Goal: Task Accomplishment & Management: Complete application form

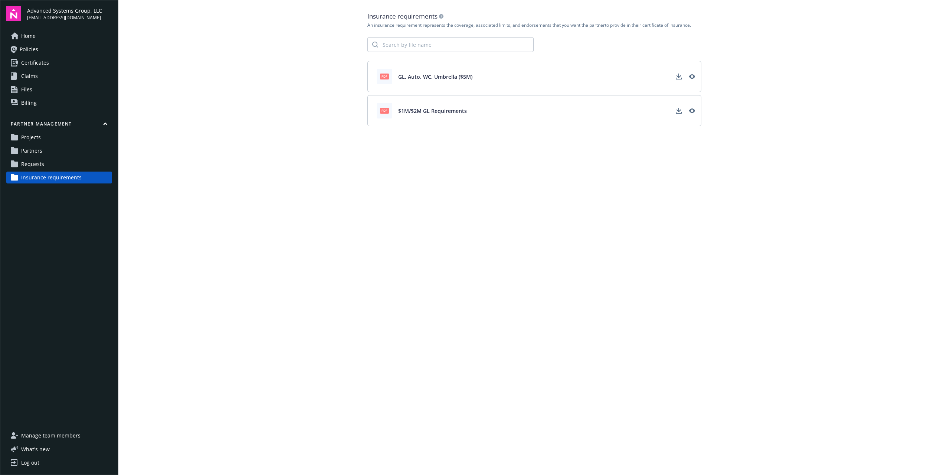
click at [68, 148] on link "Partners" at bounding box center [59, 151] width 106 height 12
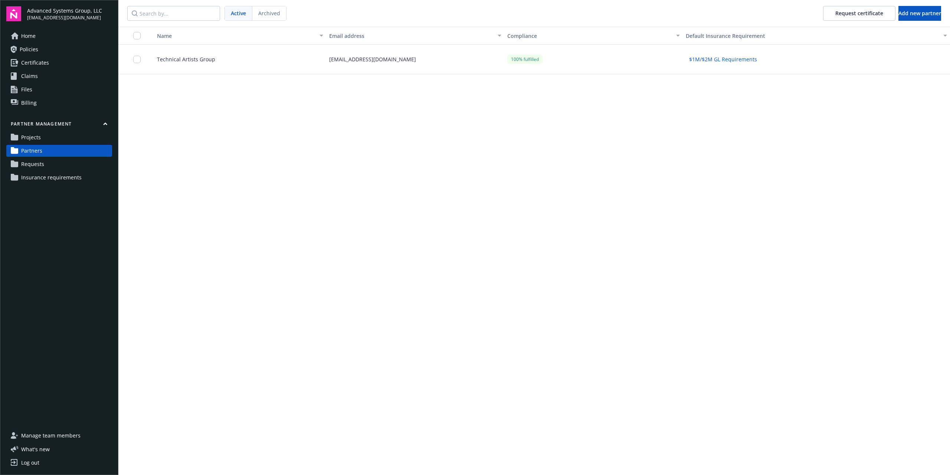
drag, startPoint x: 352, startPoint y: 179, endPoint x: 426, endPoint y: 119, distance: 95.6
click at [360, 177] on div "Name Email address Compliance Default Insurance Requirement Technical Artists G…" at bounding box center [534, 251] width 832 height 448
click at [929, 14] on span "Add new partner" at bounding box center [920, 13] width 43 height 7
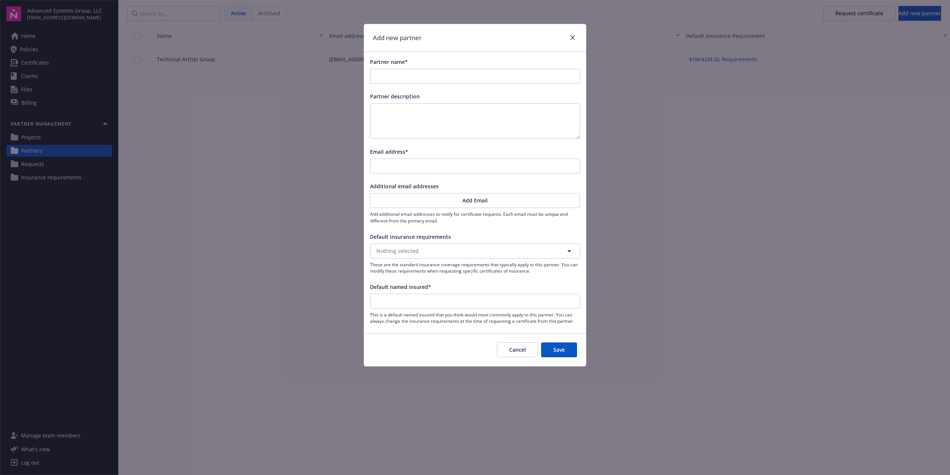
click at [702, 193] on div "Add new partner Partner name* Partner description Email address* Additional ema…" at bounding box center [475, 237] width 950 height 475
click at [435, 73] on input "Partner name*" at bounding box center [474, 76] width 209 height 14
paste input "Lightswitch SF, Inc."
type input "Lightswitch SF, Inc."
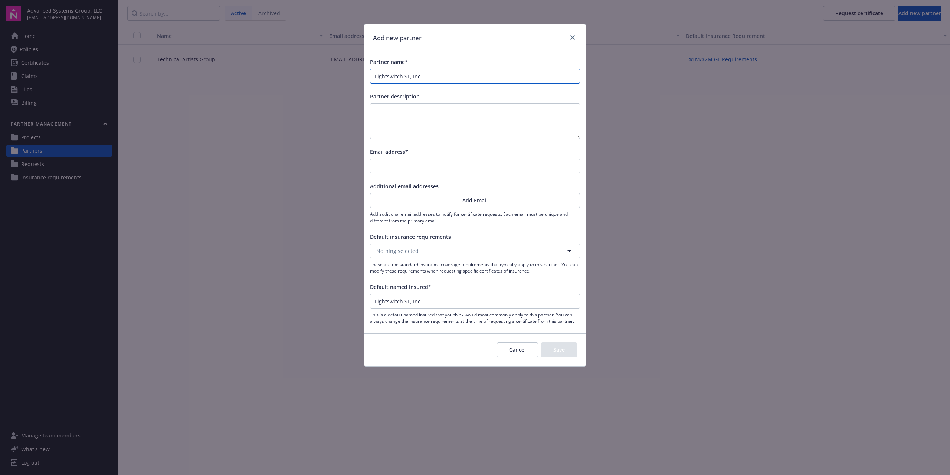
type input "Lightswitch SF, Inc."
click at [409, 117] on textarea at bounding box center [475, 121] width 210 height 36
paste textarea "[PERSON_NAME]"
click at [467, 117] on textarea "[PERSON_NAME]" at bounding box center [475, 121] width 210 height 36
paste textarea "[EMAIL_ADDRESS][DOMAIN_NAME]"
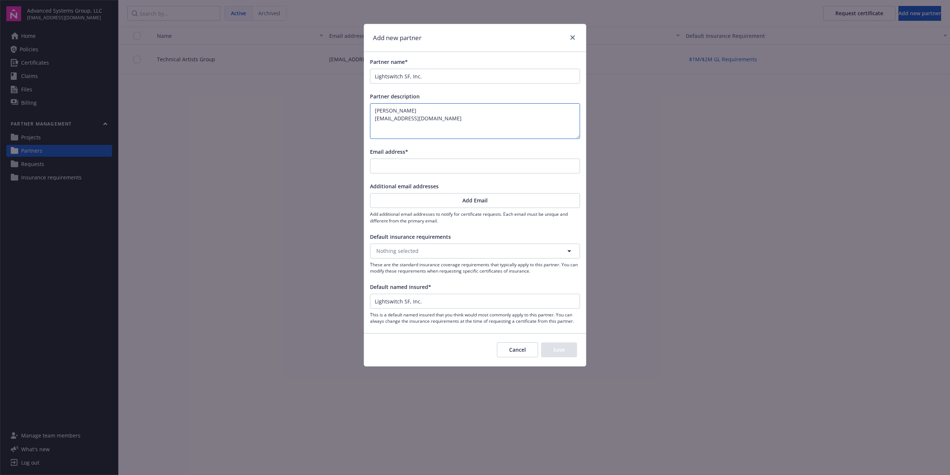
click at [465, 118] on textarea "[PERSON_NAME] [EMAIL_ADDRESS][DOMAIN_NAME]" at bounding box center [475, 121] width 210 height 36
paste textarea "[PERSON_NAME]"
click at [427, 136] on textarea "[PERSON_NAME] [EMAIL_ADDRESS][DOMAIN_NAME] [PERSON_NAME]" at bounding box center [475, 121] width 210 height 36
paste textarea "[EMAIL_ADDRESS][DOMAIN_NAME]"
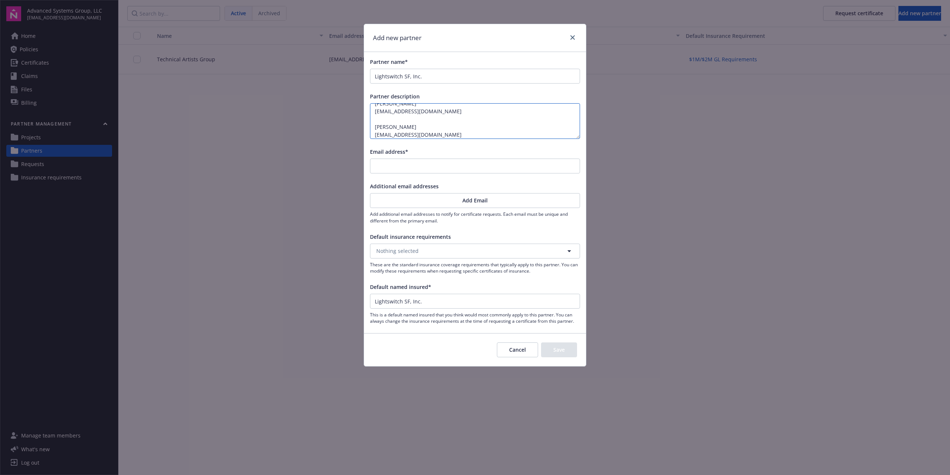
type textarea "[PERSON_NAME] [EMAIL_ADDRESS][DOMAIN_NAME] [PERSON_NAME] [EMAIL_ADDRESS][DOMAIN…"
click at [472, 165] on input "Email address*" at bounding box center [474, 166] width 209 height 14
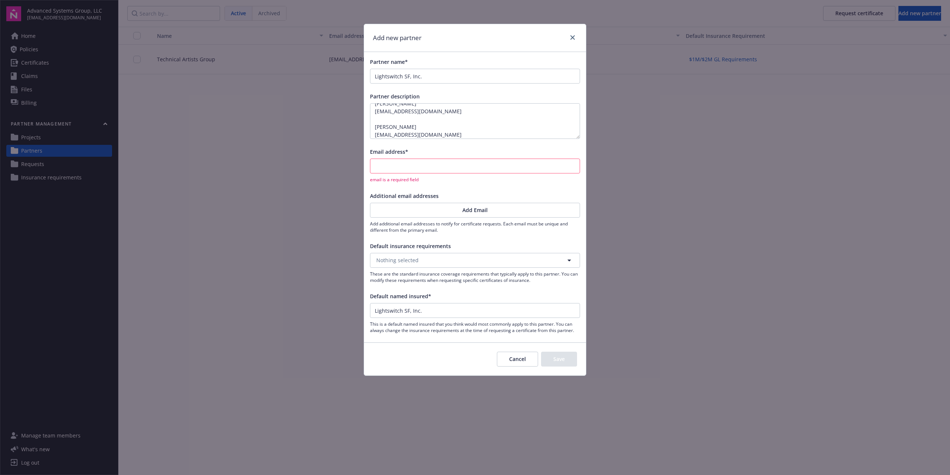
click at [513, 186] on div "Partner name* Lightswitch SF, Inc. Partner description [PERSON_NAME] [EMAIL_ADD…" at bounding box center [475, 195] width 222 height 287
click at [488, 171] on input "Email address*" at bounding box center [474, 166] width 209 height 14
paste input "[EMAIL_ADDRESS][DOMAIN_NAME]"
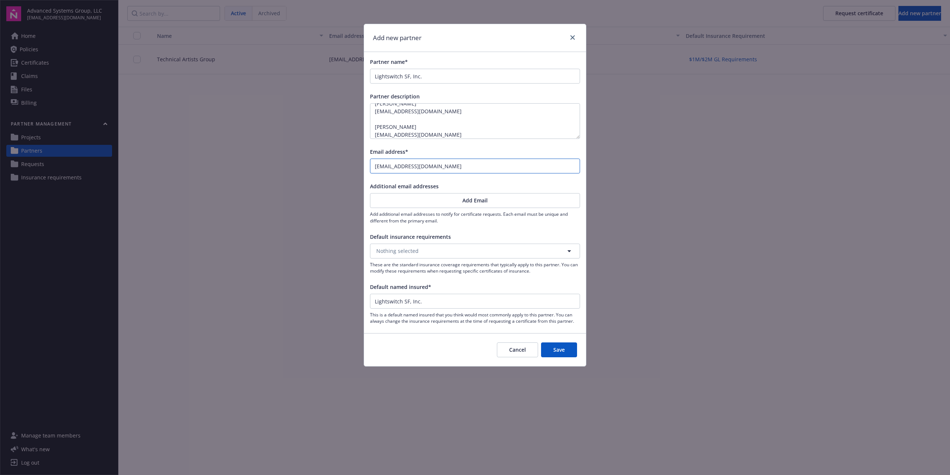
type input "[EMAIL_ADDRESS][DOMAIN_NAME]"
click at [497, 186] on div "Additional email addresses" at bounding box center [475, 186] width 210 height 8
click at [499, 200] on button "Add Email" at bounding box center [475, 200] width 210 height 15
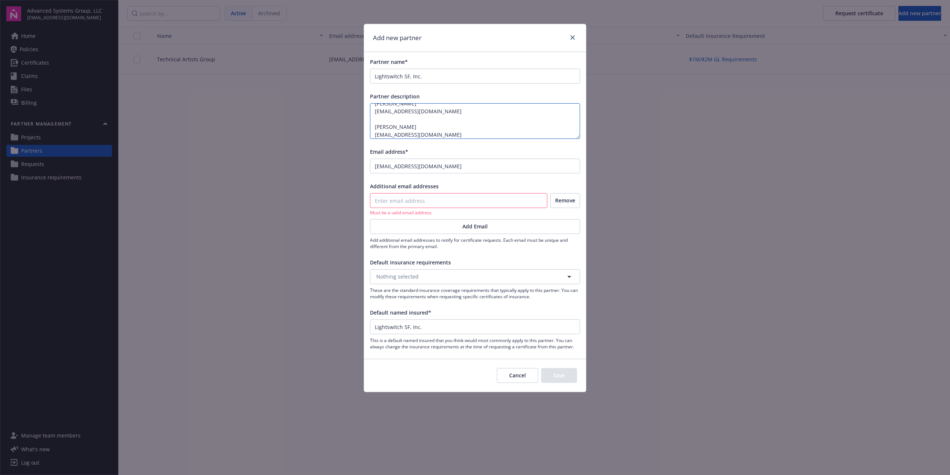
drag, startPoint x: 428, startPoint y: 135, endPoint x: 348, endPoint y: 138, distance: 80.6
click at [348, 138] on div "Add new partner Partner name* Lightswitch SF, Inc. Partner description [PERSON_…" at bounding box center [475, 237] width 950 height 475
click at [486, 199] on input "email" at bounding box center [458, 200] width 177 height 14
paste input "[EMAIL_ADDRESS][DOMAIN_NAME]"
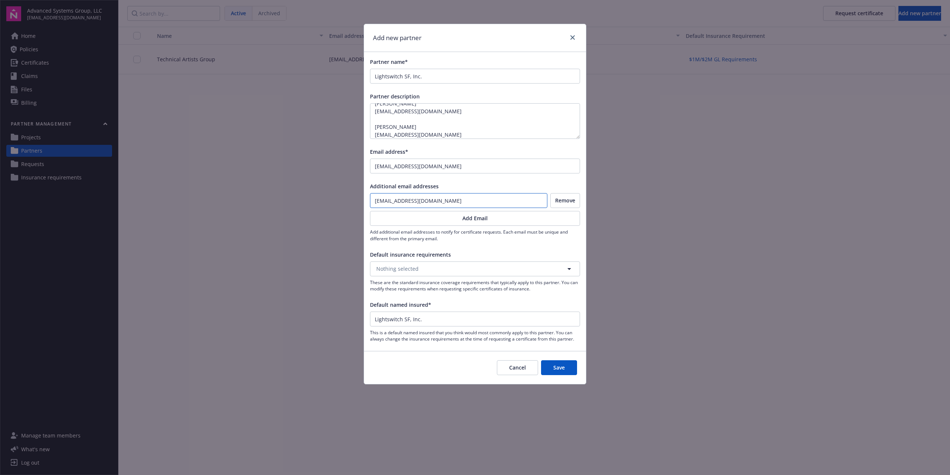
type input "[EMAIL_ADDRESS][DOMAIN_NAME]"
click at [501, 185] on div "Additional email addresses" at bounding box center [475, 186] width 210 height 8
click at [523, 216] on button "Add Email" at bounding box center [475, 218] width 210 height 15
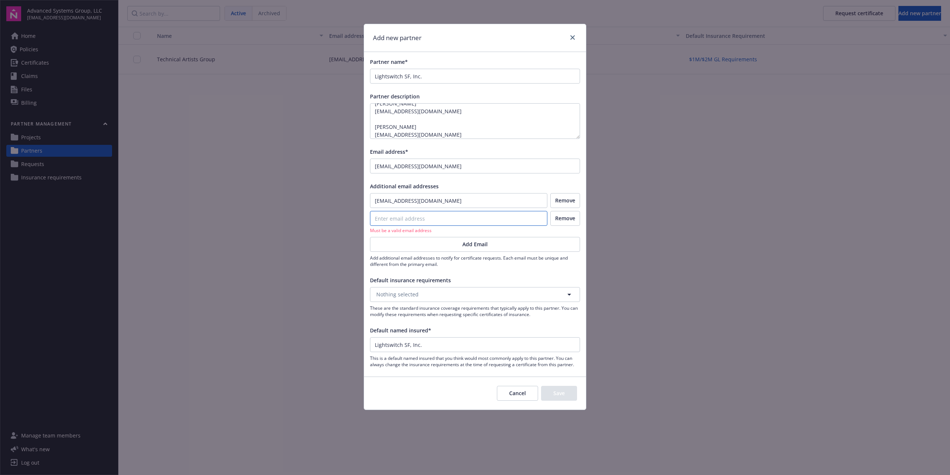
click at [502, 218] on input "email" at bounding box center [458, 218] width 177 height 14
paste input "[EMAIL_ADDRESS][DOMAIN_NAME]"
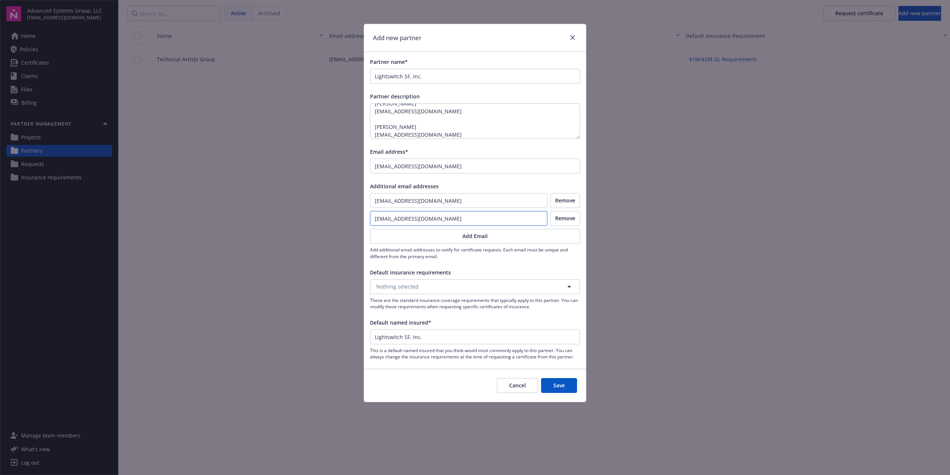
type input "[EMAIL_ADDRESS][DOMAIN_NAME]"
click at [492, 275] on div "Default insurance requirements" at bounding box center [475, 272] width 210 height 8
click at [418, 286] on button "Nothing selected" at bounding box center [475, 286] width 210 height 15
click at [414, 311] on strong "GL, Auto, WC, Umbrella ($5M)" at bounding box center [415, 307] width 74 height 7
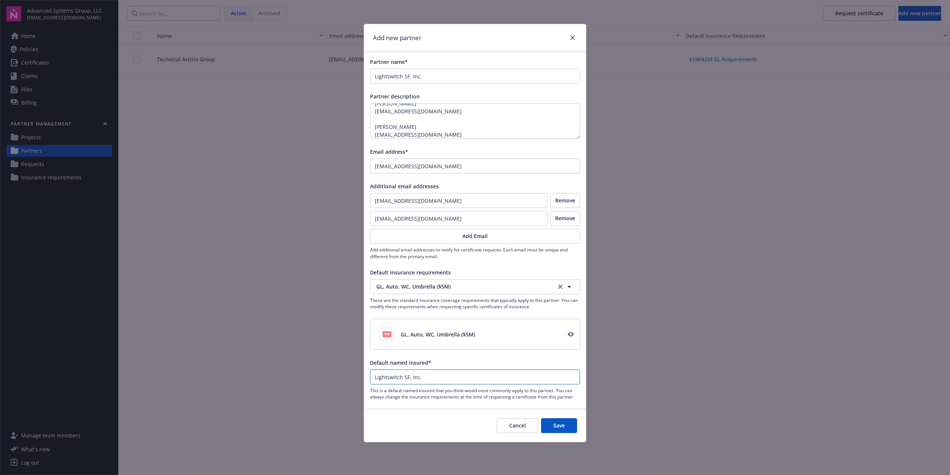
drag, startPoint x: 409, startPoint y: 378, endPoint x: 426, endPoint y: 379, distance: 17.5
click at [409, 378] on input "Lightswitch SF, Inc." at bounding box center [474, 377] width 209 height 14
click at [549, 358] on div "Partner name* Lightswitch SF, Inc. Partner description [PERSON_NAME] [EMAIL_ADD…" at bounding box center [475, 229] width 222 height 354
click at [569, 428] on button "Save" at bounding box center [559, 425] width 36 height 15
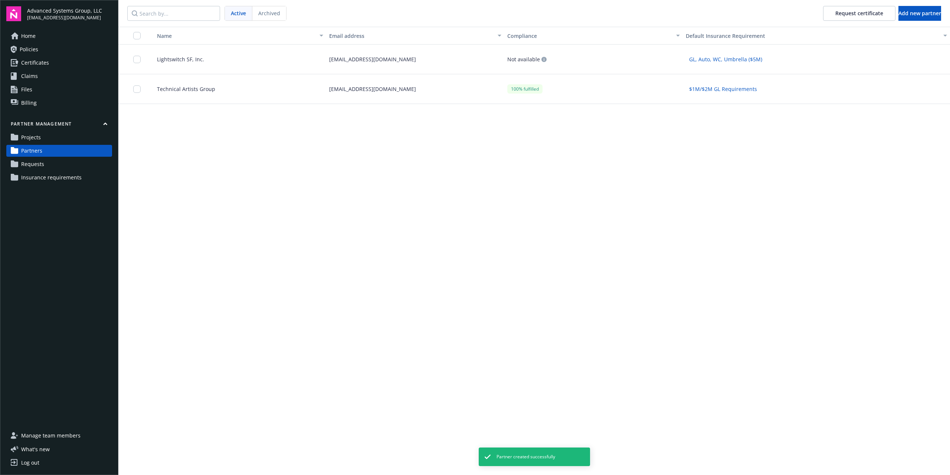
click at [425, 62] on div "[EMAIL_ADDRESS][DOMAIN_NAME]" at bounding box center [415, 60] width 178 height 30
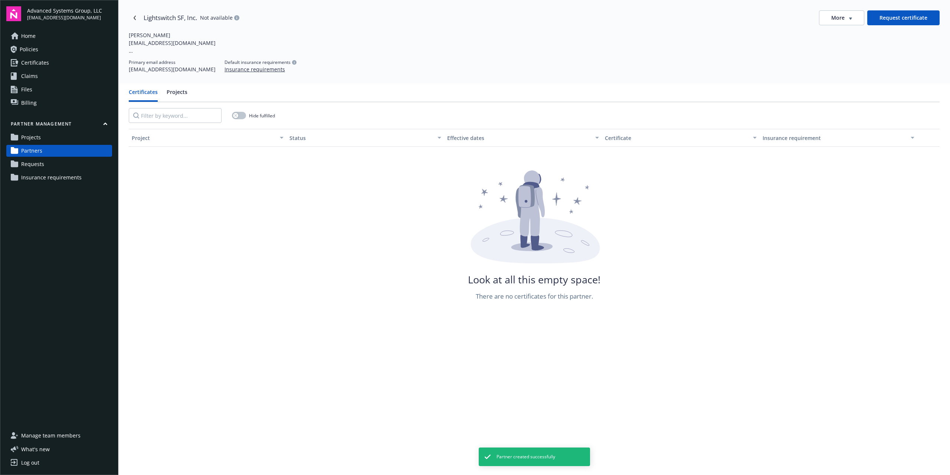
click at [851, 22] on button "More" at bounding box center [841, 17] width 45 height 15
click at [857, 43] on div "Attach certificate" at bounding box center [838, 45] width 60 height 12
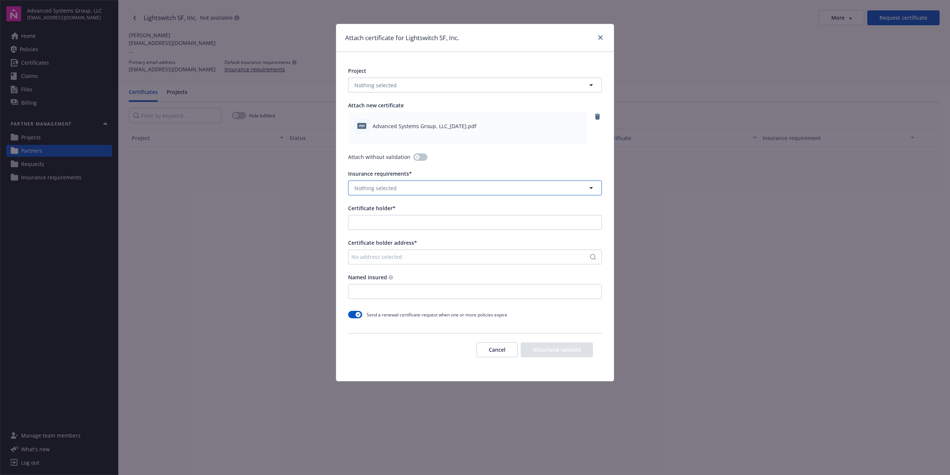
click at [402, 190] on button "Nothing selected" at bounding box center [475, 187] width 254 height 15
click at [497, 210] on div "GL, Auto, WC, Umbrella ($5M)" at bounding box center [474, 208] width 243 height 11
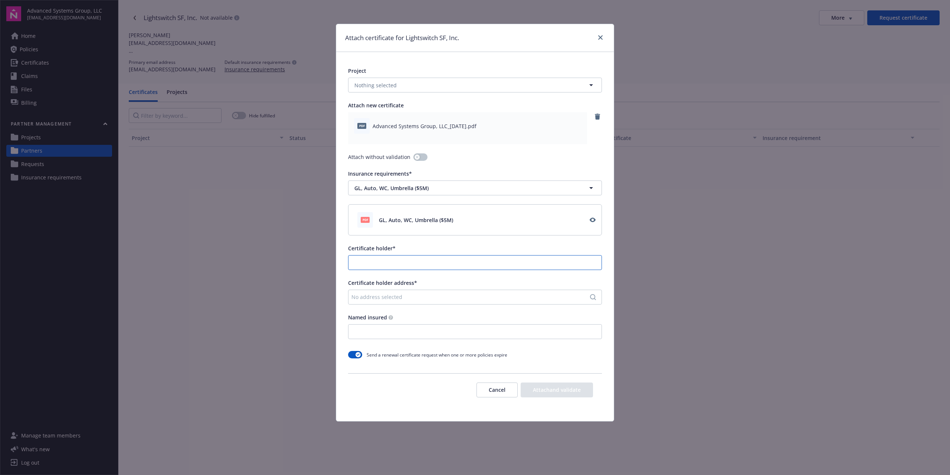
click at [377, 260] on input "Certificate holder*" at bounding box center [475, 262] width 253 height 14
paste input "Lightswitch SF, Inc."
type input "Lightswitch SF, Inc."
click at [385, 300] on div "No address selected" at bounding box center [471, 297] width 240 height 8
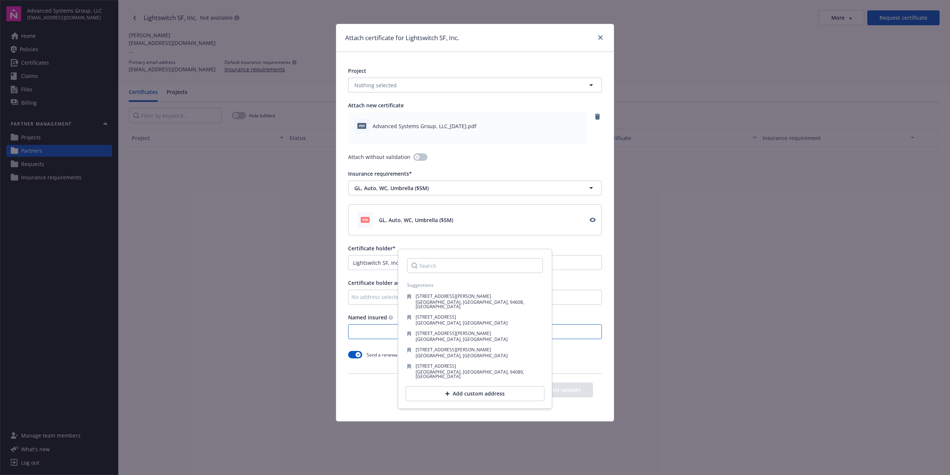
click at [363, 334] on input "Named insured" at bounding box center [475, 331] width 253 height 14
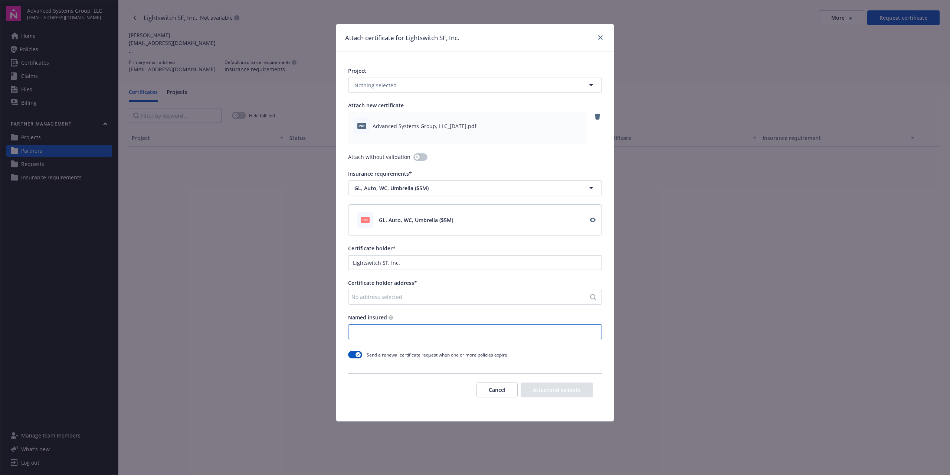
paste input "Advanced Systems Group, LLC [STREET_ADDRESS][PERSON_NAME]"
type input "Advanced Systems Group, LLC [STREET_ADDRESS][PERSON_NAME]"
click at [397, 297] on div "No address selected" at bounding box center [471, 297] width 240 height 8
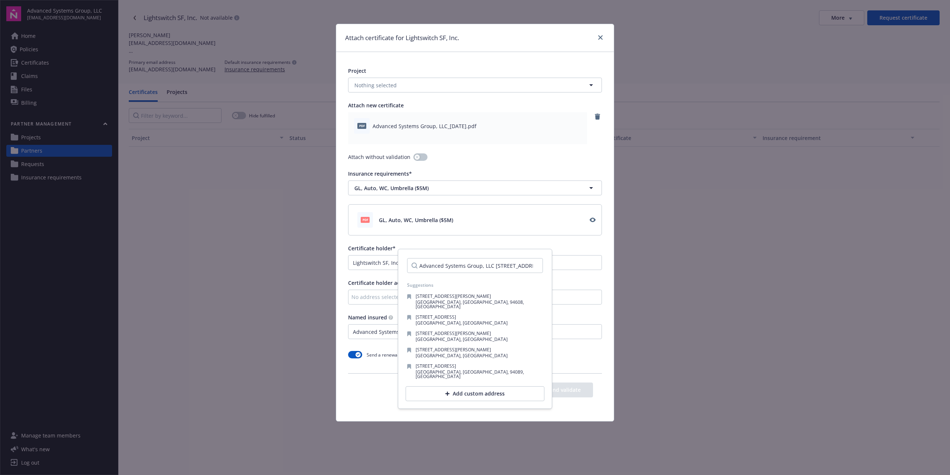
scroll to position [0, 53]
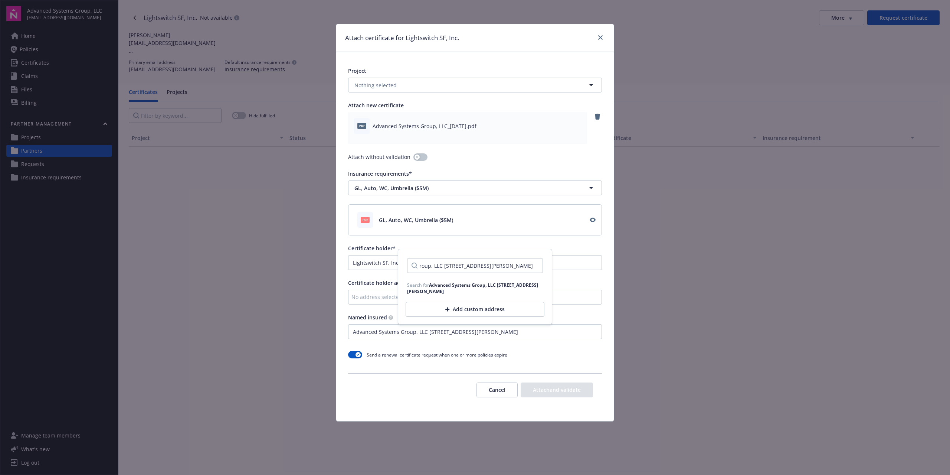
type input "Advanced Systems Group, LLC [STREET_ADDRESS][PERSON_NAME]"
click at [477, 311] on div "Add custom address" at bounding box center [475, 309] width 139 height 15
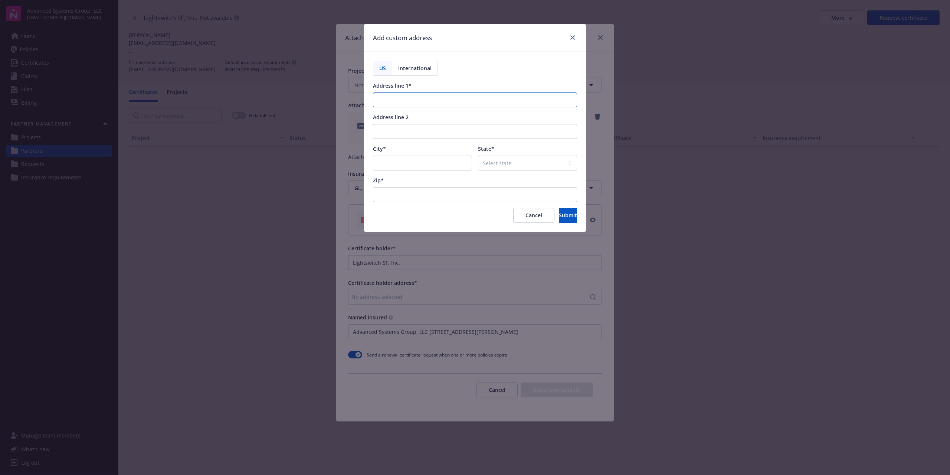
click at [456, 103] on input "Address line 1*" at bounding box center [475, 99] width 204 height 15
paste input "Advanced Systems Group, LLC [STREET_ADDRESS][PERSON_NAME]"
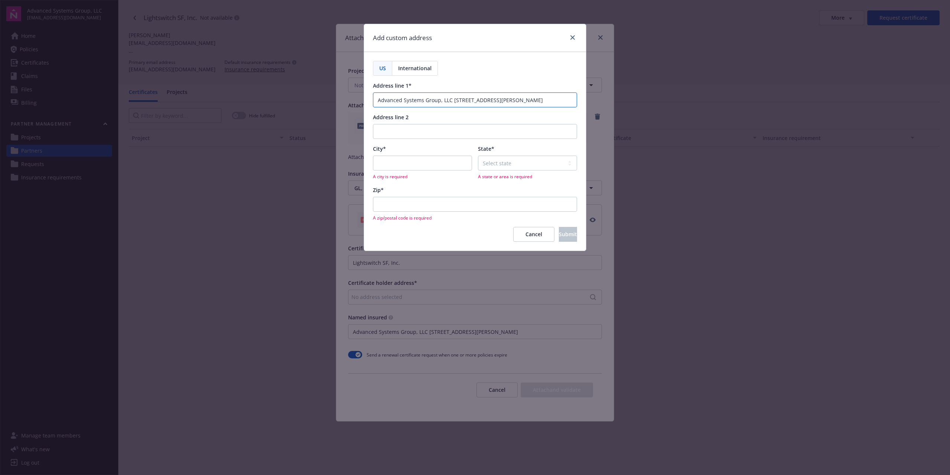
drag, startPoint x: 454, startPoint y: 100, endPoint x: 325, endPoint y: 103, distance: 128.8
click at [325, 103] on div "Add custom address US International Address line 1* Advanced Systems Group, LLC…" at bounding box center [475, 237] width 950 height 475
click at [428, 98] on input "[STREET_ADDRESS][PERSON_NAME]" at bounding box center [475, 99] width 204 height 15
type input "[STREET_ADDRESS][PERSON_NAME]"
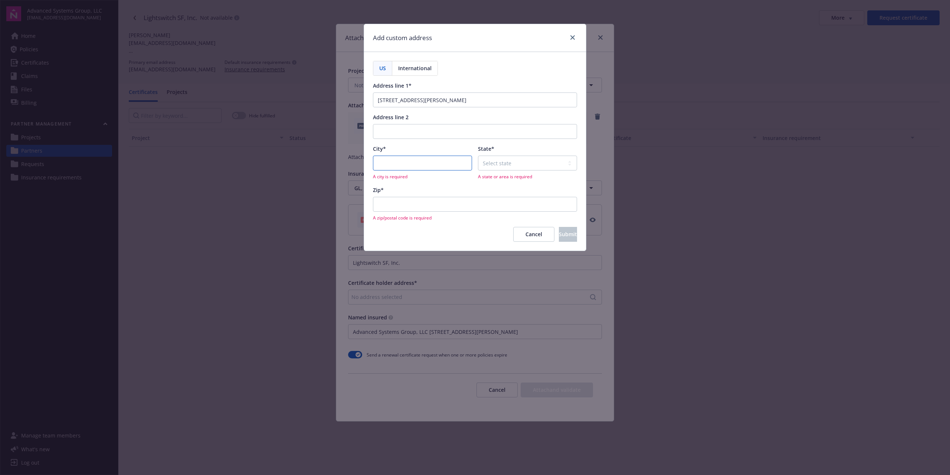
click at [432, 163] on input "City*" at bounding box center [422, 163] width 99 height 15
paste input "[GEOGRAPHIC_DATA]"
type input "[GEOGRAPHIC_DATA]"
click at [499, 164] on select "Select state [US_STATE] [US_STATE] [US_STATE] [US_STATE] [US_STATE] [PERSON_NAM…" at bounding box center [527, 163] width 99 height 15
select select "CA"
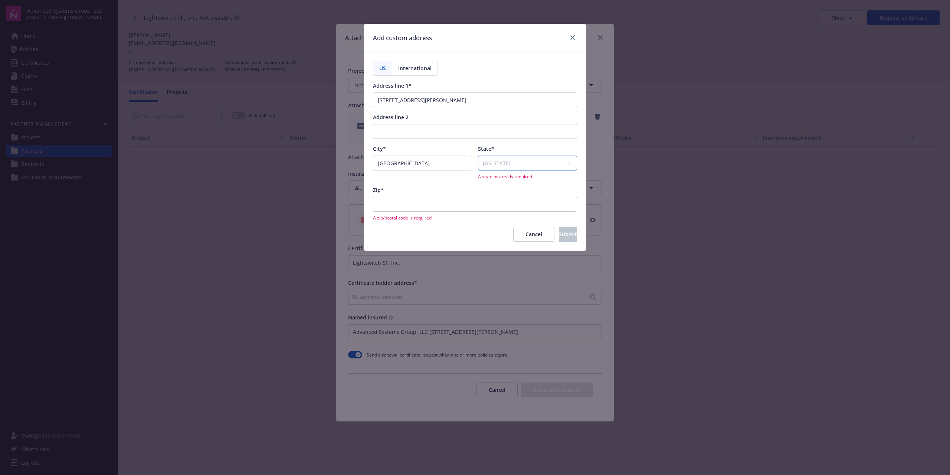
click at [478, 156] on select "Select state [US_STATE] [US_STATE] [US_STATE] [US_STATE] [US_STATE] [PERSON_NAM…" at bounding box center [527, 163] width 99 height 15
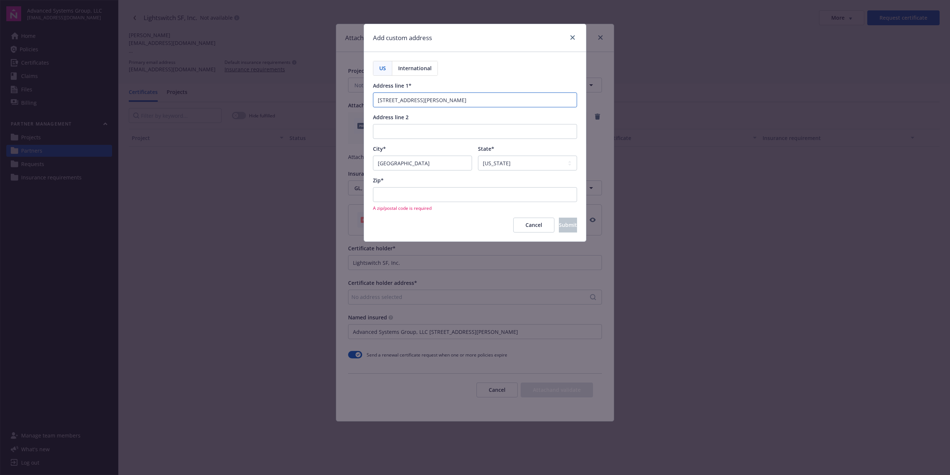
click at [431, 99] on input "[STREET_ADDRESS][PERSON_NAME]" at bounding box center [475, 99] width 204 height 15
type input "[STREET_ADDRESS][PERSON_NAME]"
click at [401, 197] on input "Zip*" at bounding box center [475, 194] width 204 height 15
paste input "94608"
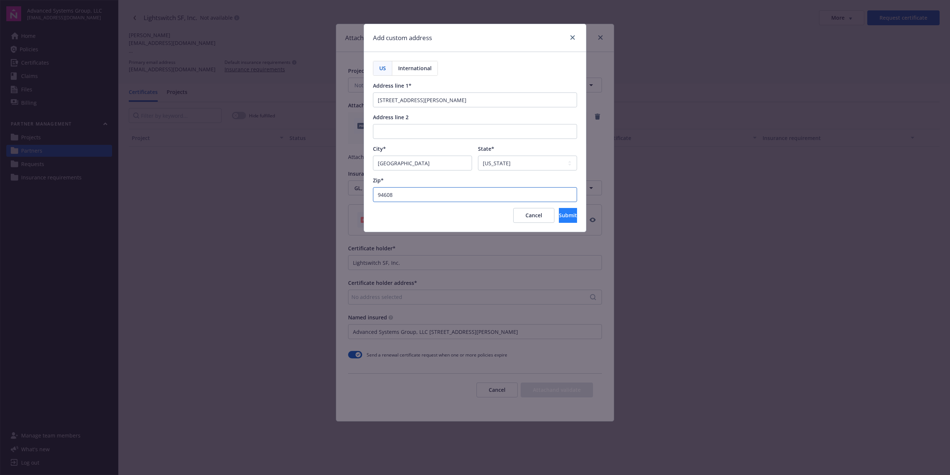
type input "94608"
click at [562, 218] on span "Submit" at bounding box center [568, 215] width 18 height 7
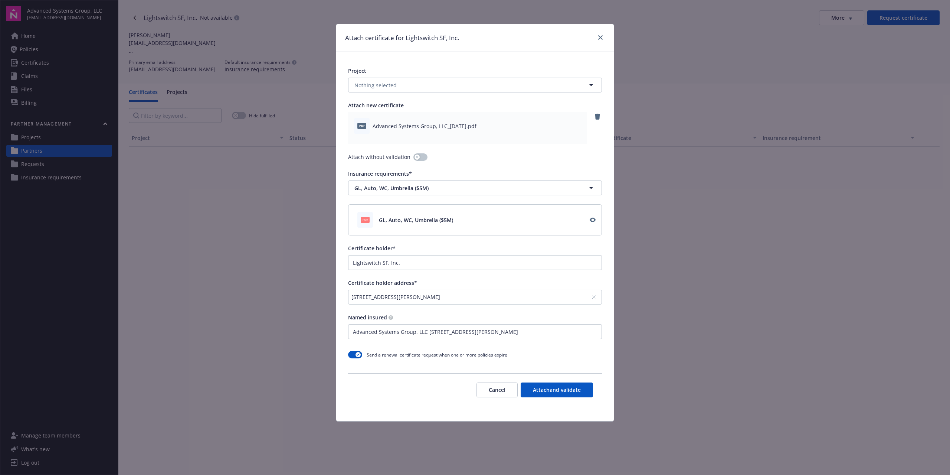
click at [381, 254] on div "Certificate holder* Lightswitch SF, Inc." at bounding box center [475, 257] width 254 height 26
click at [382, 262] on input "Lightswitch SF, Inc." at bounding box center [475, 262] width 253 height 14
paste input "Advanced Systems Group, LLC"
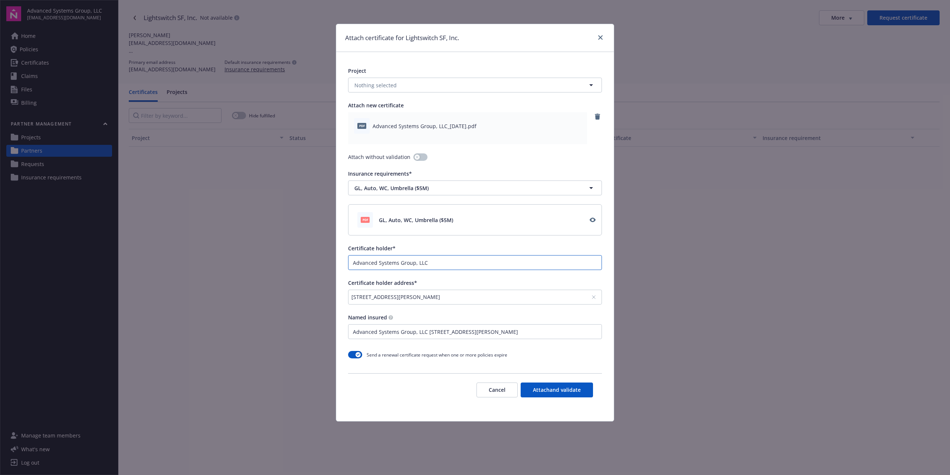
type input "Advanced Systems Group, LLC"
click at [454, 280] on div "Certificate holder address*" at bounding box center [475, 283] width 254 height 8
click at [435, 330] on input "Advanced Systems Group, LLC [STREET_ADDRESS][PERSON_NAME]" at bounding box center [475, 331] width 253 height 14
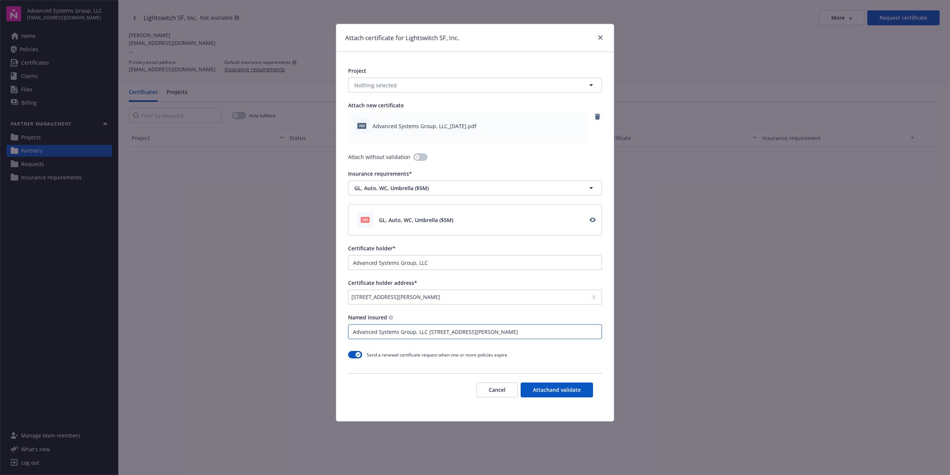
paste input "Lightswitch SF, Inc."
type input "Lightswitch SF, Inc."
click at [593, 359] on div "Send a renewal certificate request when one or more policies expire" at bounding box center [475, 354] width 254 height 13
click at [375, 248] on span "Certificate holder*" at bounding box center [372, 248] width 48 height 7
click at [375, 255] on input "Advanced Systems Group, LLC" at bounding box center [475, 262] width 253 height 14
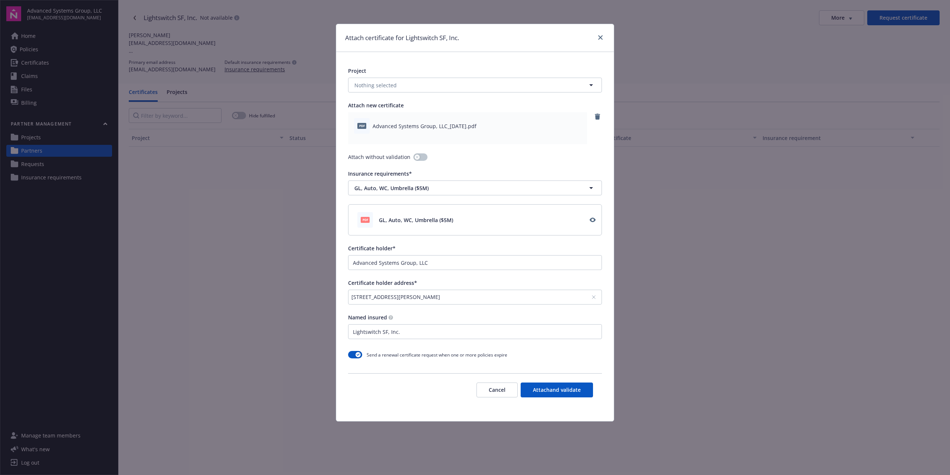
click at [375, 248] on span "Certificate holder*" at bounding box center [372, 248] width 48 height 7
click at [375, 255] on input "Advanced Systems Group, LLC" at bounding box center [475, 262] width 253 height 14
click at [375, 248] on span "Certificate holder*" at bounding box center [372, 248] width 48 height 7
click at [375, 255] on input "Advanced Systems Group, LLC" at bounding box center [475, 262] width 253 height 14
copy span "Certificate holder*"
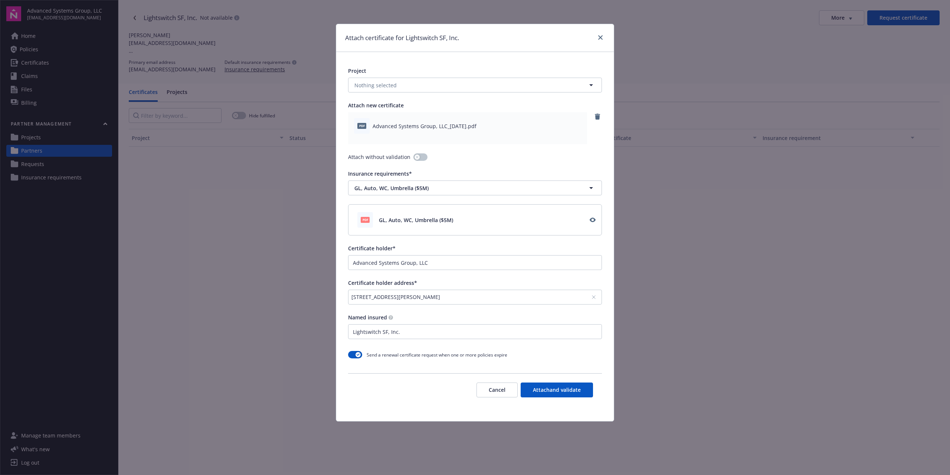
click at [424, 280] on div "Certificate holder address*" at bounding box center [475, 283] width 254 height 8
drag, startPoint x: 425, startPoint y: 282, endPoint x: 343, endPoint y: 282, distance: 82.4
click at [343, 282] on div "Project Nothing selected Attach new certificate pdf Advanced Systems Group, LLC…" at bounding box center [475, 236] width 278 height 369
copy span "Certificate holder address*"
click at [497, 281] on div "Certificate holder address*" at bounding box center [475, 283] width 254 height 8
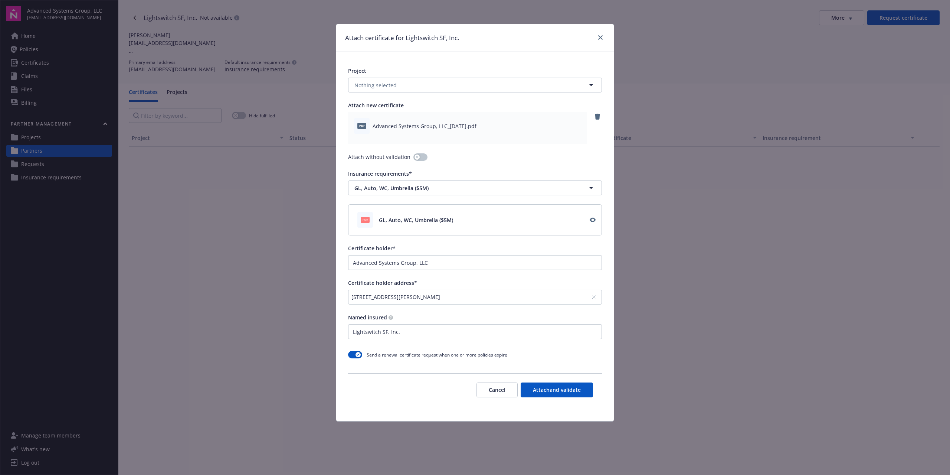
click at [373, 316] on span "Named insured" at bounding box center [367, 317] width 39 height 7
click at [373, 324] on input "Lightswitch SF, Inc." at bounding box center [475, 331] width 253 height 14
click at [373, 316] on span "Named insured" at bounding box center [367, 317] width 39 height 7
click at [373, 324] on input "Lightswitch SF, Inc." at bounding box center [475, 331] width 253 height 14
click at [374, 316] on span "Named insured" at bounding box center [367, 317] width 39 height 7
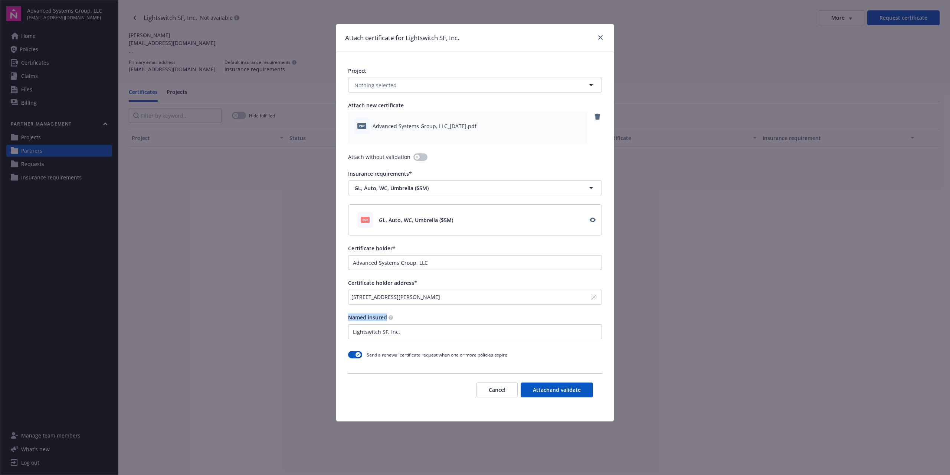
click at [374, 324] on input "Lightswitch SF, Inc." at bounding box center [475, 331] width 253 height 14
copy div "Named insured"
click at [196, 282] on div "Attach certificate for Lightswitch SF, Inc. Project Nothing selected Attach new…" at bounding box center [475, 237] width 950 height 475
click at [159, 249] on div "Attach certificate for Lightswitch SF, Inc. Project Nothing selected Attach new…" at bounding box center [475, 237] width 950 height 475
click at [819, 468] on div "Attach certificate for Lightswitch SF, Inc. Project Nothing selected Attach new…" at bounding box center [475, 237] width 950 height 475
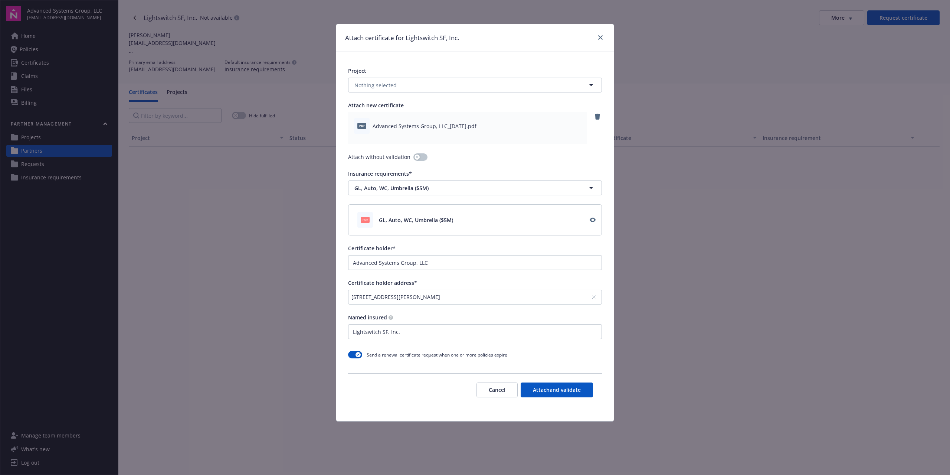
click at [508, 27] on div "Attach certificate for Lightswitch SF, Inc." at bounding box center [475, 38] width 278 height 28
click at [583, 390] on button "Attach and validate" at bounding box center [557, 389] width 72 height 15
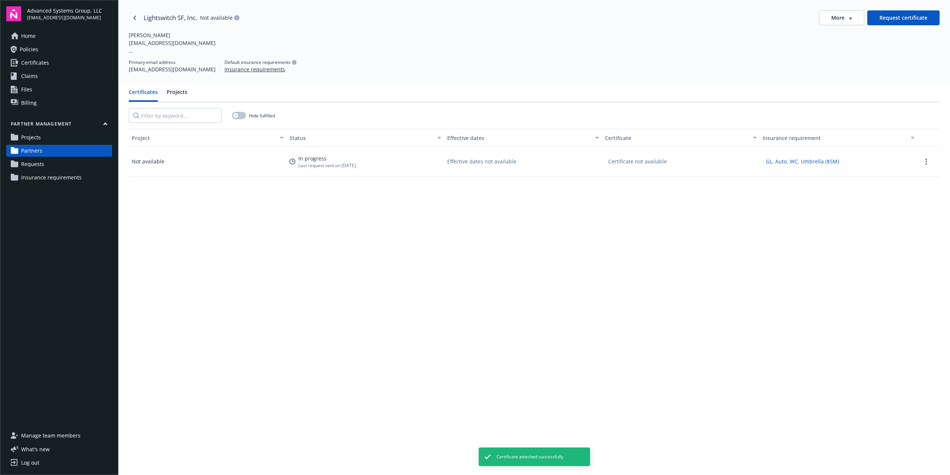
click at [27, 151] on span "Partners" at bounding box center [31, 151] width 21 height 12
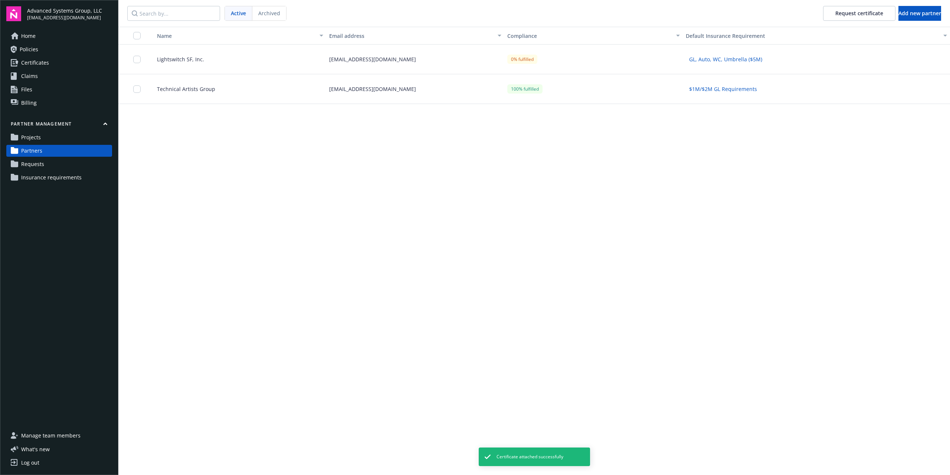
click at [523, 61] on div "0% fulfilled" at bounding box center [522, 59] width 30 height 9
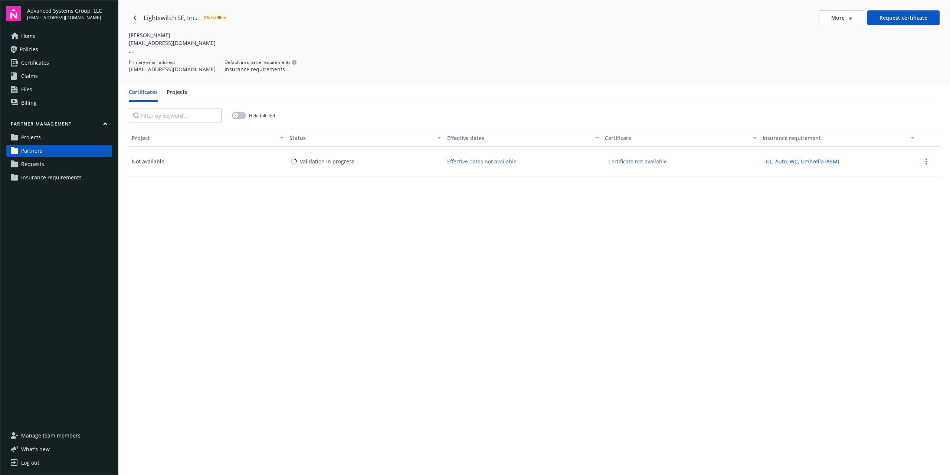
click at [39, 149] on span "Partners" at bounding box center [31, 151] width 21 height 12
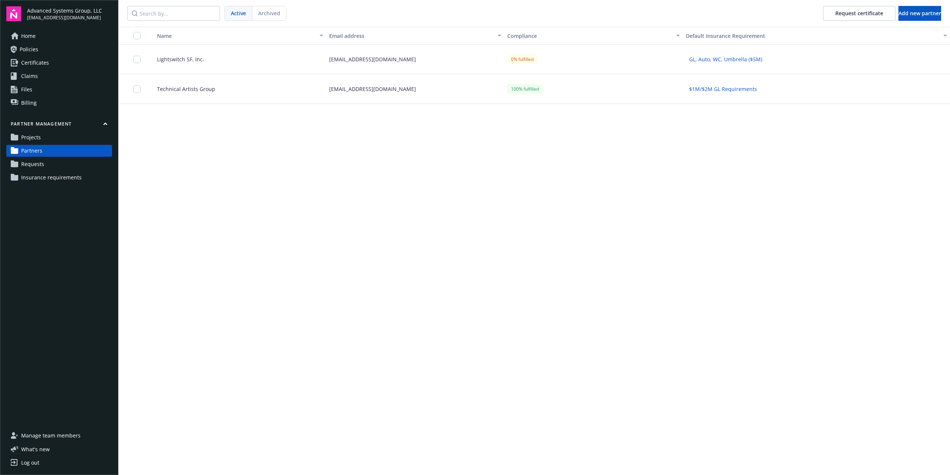
click at [355, 63] on div "[EMAIL_ADDRESS][DOMAIN_NAME]" at bounding box center [415, 60] width 178 height 30
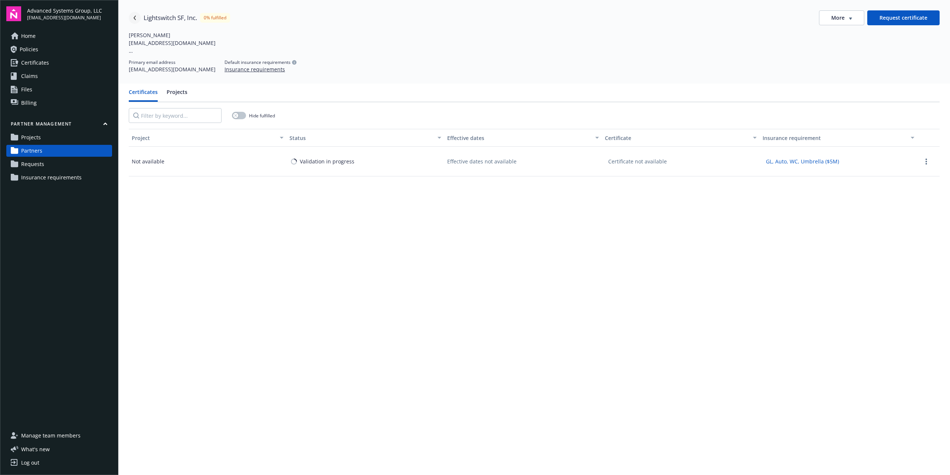
click at [135, 18] on icon "Navigate back" at bounding box center [135, 18] width 4 height 4
